Goal: Book appointment/travel/reservation

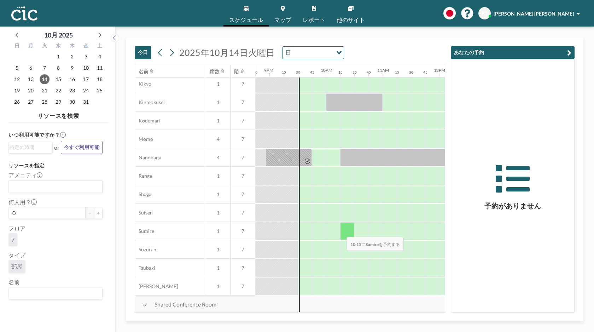
scroll to position [296, 501]
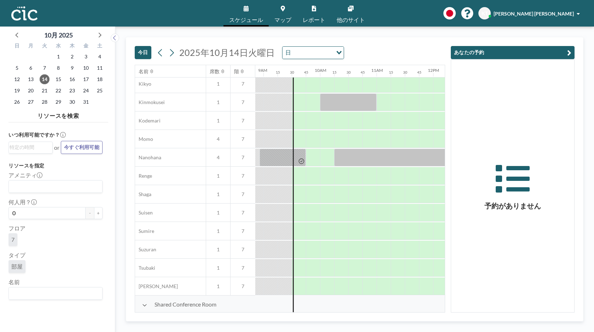
click at [146, 56] on button "今日" at bounding box center [143, 52] width 17 height 13
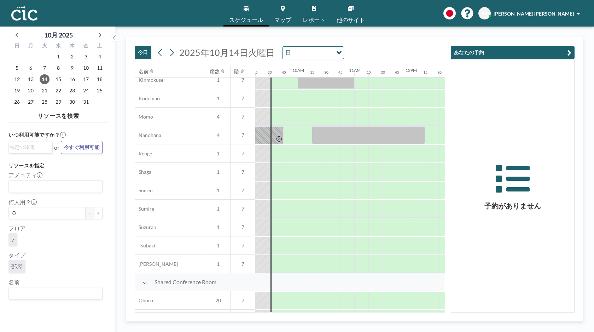
scroll to position [313, 523]
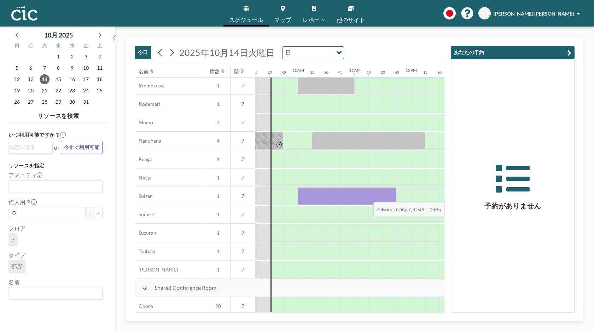
drag, startPoint x: 306, startPoint y: 196, endPoint x: 383, endPoint y: 197, distance: 76.7
click at [383, 197] on div at bounding box center [347, 196] width 99 height 18
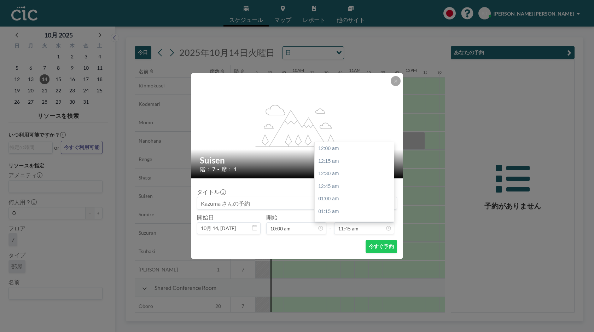
scroll to position [591, 0]
click at [398, 72] on div "flex-grow: 1.2; Suisen 階： 7 • 席： 1 タイトル 開始日 10月 14, [DATE] 開始 10:00 am - 終了 11:…" at bounding box center [297, 166] width 594 height 332
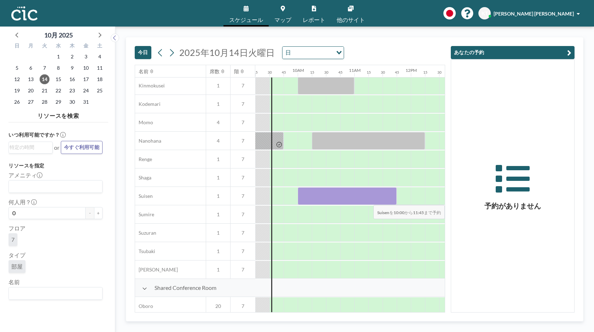
drag, startPoint x: 306, startPoint y: 197, endPoint x: 384, endPoint y: 200, distance: 77.1
click at [384, 200] on div at bounding box center [347, 196] width 99 height 18
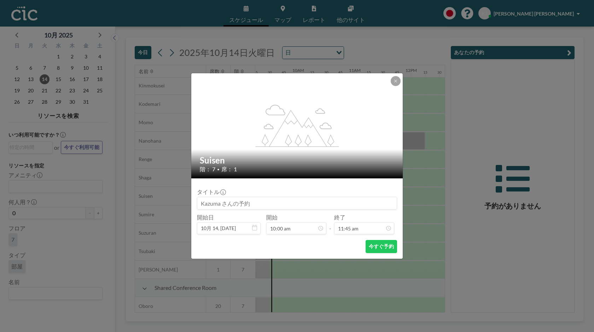
scroll to position [591, 0]
click at [398, 81] on button at bounding box center [396, 81] width 10 height 10
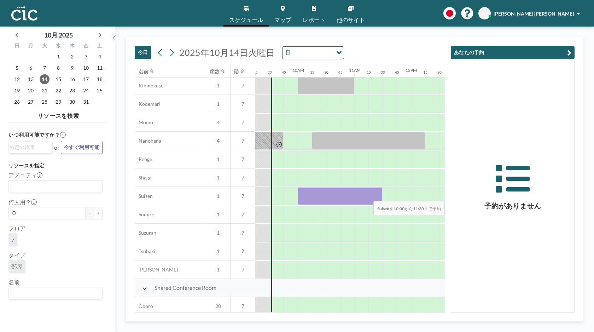
drag, startPoint x: 302, startPoint y: 196, endPoint x: 379, endPoint y: 196, distance: 77.4
click at [379, 196] on div at bounding box center [340, 196] width 85 height 18
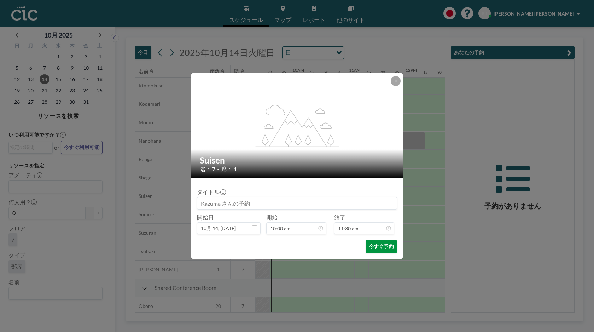
scroll to position [579, 0]
click at [379, 245] on button "今すぐ予約" at bounding box center [380, 246] width 31 height 13
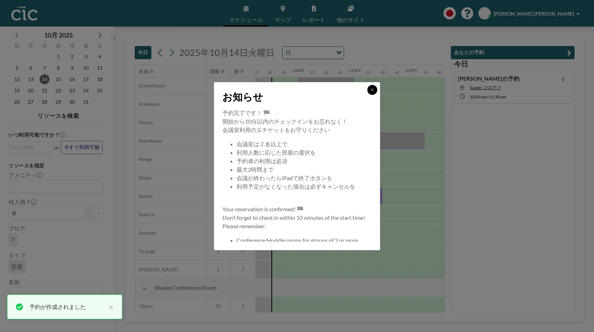
click at [371, 90] on icon at bounding box center [372, 90] width 4 height 4
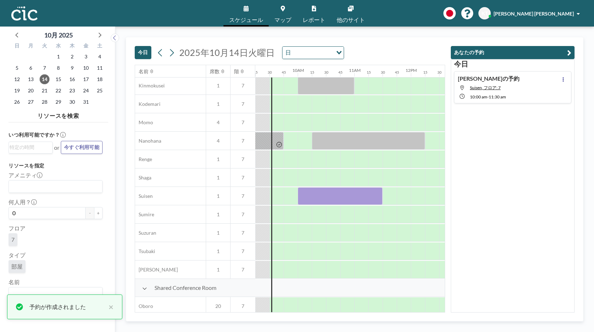
click at [172, 23] on div "スケジュール マップ レポート 他のサイト English Polski 日本語 Española KT [PERSON_NAME] [PERSON_NAME]" at bounding box center [297, 13] width 594 height 27
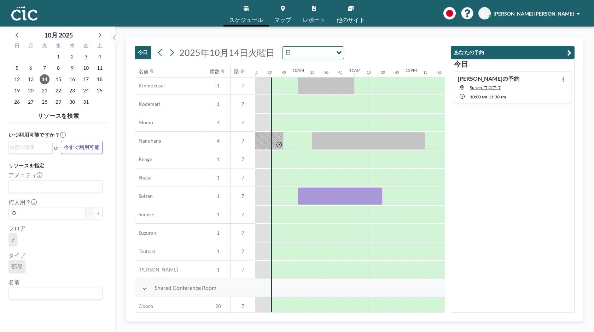
click at [170, 28] on div "[DATE] [DATE] 日 Loading... 名前 席数 階 12AM 15 30 45 1AM 15 30 45 2AM 15 30 45 3AM …" at bounding box center [354, 179] width 479 height 305
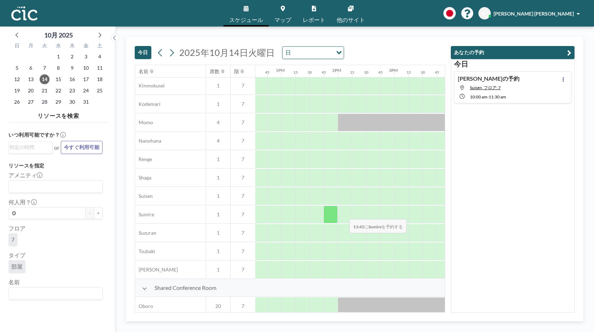
scroll to position [313, 724]
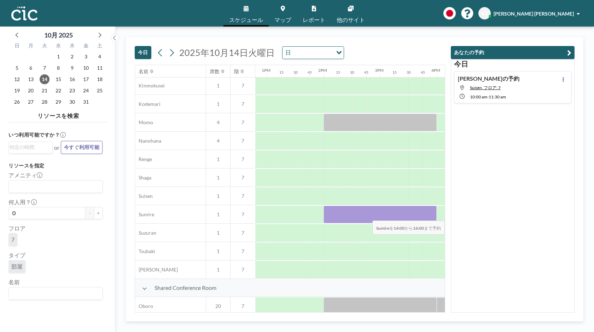
drag, startPoint x: 331, startPoint y: 214, endPoint x: 426, endPoint y: 216, distance: 94.7
click at [426, 216] on div at bounding box center [379, 214] width 113 height 18
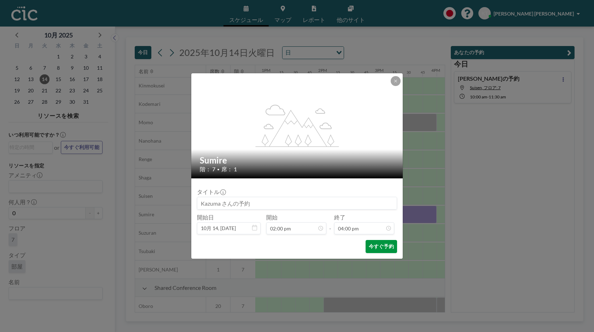
click at [385, 245] on button "今すぐ予約" at bounding box center [380, 246] width 31 height 13
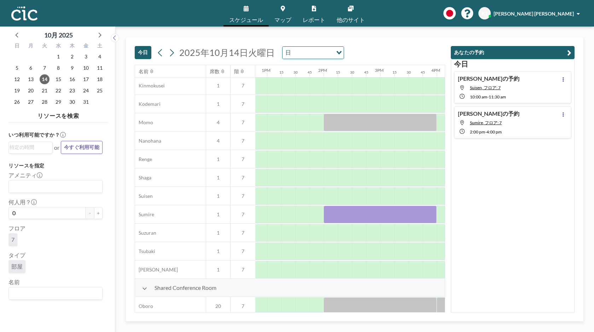
click at [425, 41] on div "[DATE] [DATE] 日 Loading..." at bounding box center [290, 50] width 310 height 27
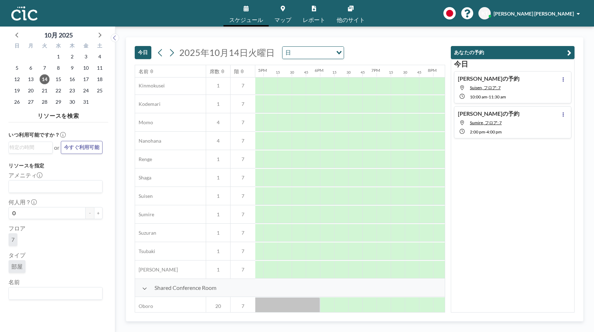
scroll to position [313, 865]
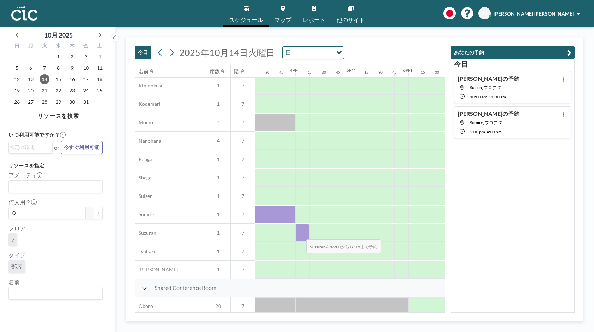
drag, startPoint x: 303, startPoint y: 236, endPoint x: 297, endPoint y: 213, distance: 24.2
click at [297, 213] on div "Phone Booth Ajisai 1 7 Asagao 1 7 Deigo 1 7 Himawari 1 7 Kikyo 1 7 Kinmokusei 1…" at bounding box center [8, 122] width 1477 height 312
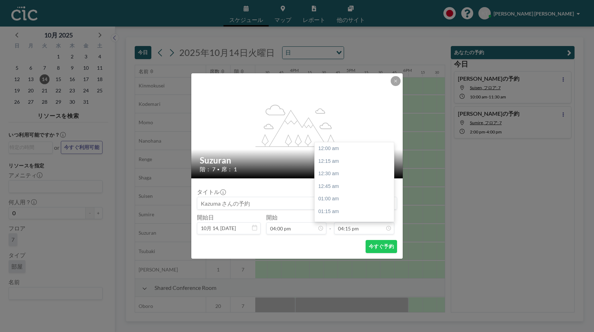
scroll to position [818, 0]
click at [394, 79] on icon at bounding box center [395, 81] width 4 height 4
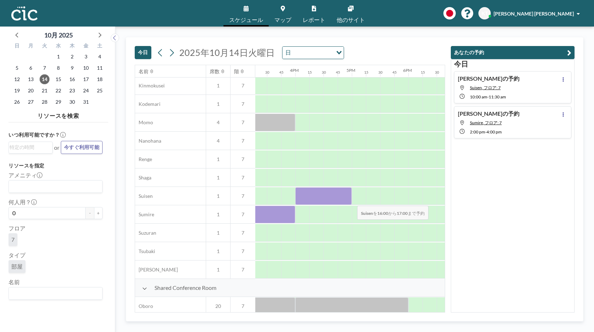
drag, startPoint x: 305, startPoint y: 201, endPoint x: 351, endPoint y: 201, distance: 46.7
click at [351, 201] on div at bounding box center [323, 196] width 57 height 18
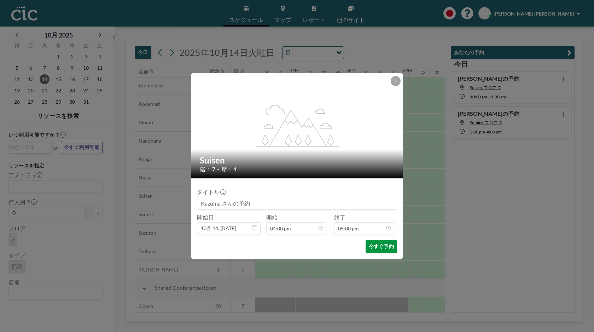
scroll to position [855, 0]
click at [381, 247] on button "今すぐ予約" at bounding box center [380, 246] width 31 height 13
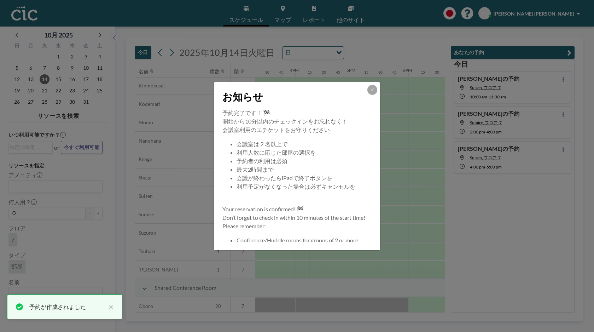
click at [377, 87] on div at bounding box center [372, 90] width 10 height 10
click at [376, 88] on button at bounding box center [372, 90] width 10 height 10
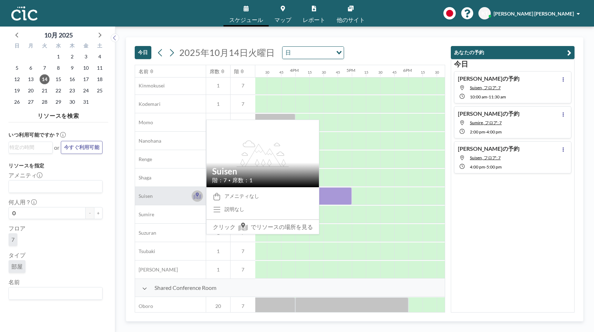
click at [200, 197] on icon at bounding box center [197, 196] width 8 height 5
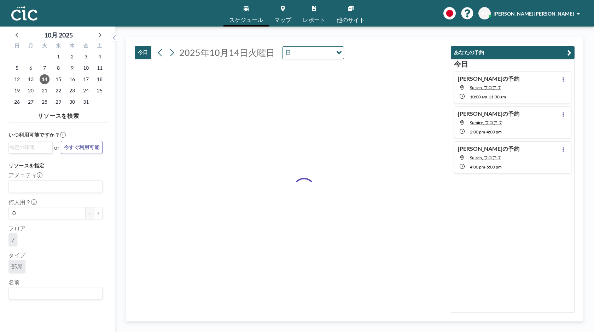
click at [195, 21] on div "スケジュール マップ レポート 他のサイト English Polski 日本語 Española KT [PERSON_NAME] [PERSON_NAME]" at bounding box center [297, 13] width 594 height 27
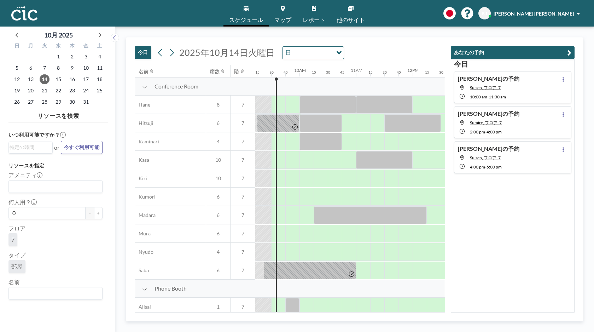
scroll to position [0, 523]
click at [182, 21] on div "スケジュール マップ レポート 他のサイト English Polski 日本語 Española KT [PERSON_NAME] [PERSON_NAME]" at bounding box center [297, 13] width 594 height 27
